Goal: Task Accomplishment & Management: Manage account settings

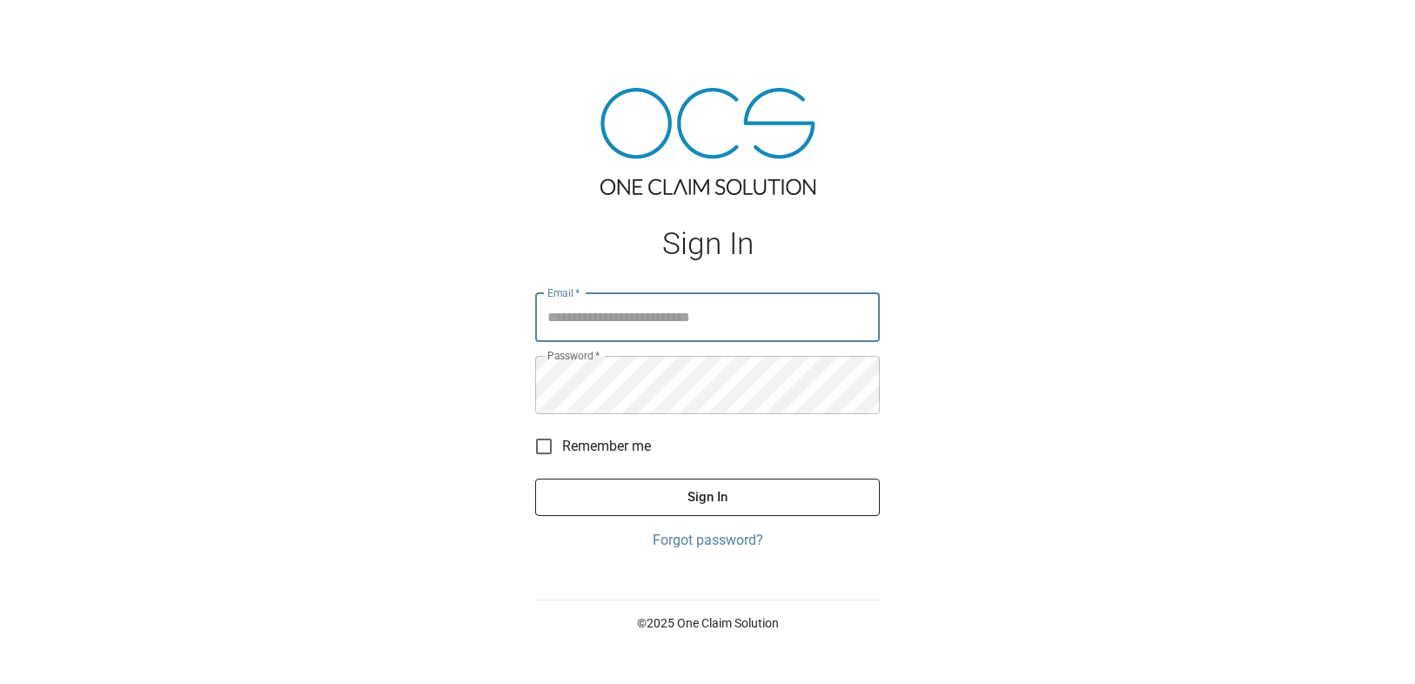
scroll to position [44, 0]
type input "**********"
click at [726, 502] on button "Sign In" at bounding box center [707, 496] width 344 height 37
